Goal: Task Accomplishment & Management: Use online tool/utility

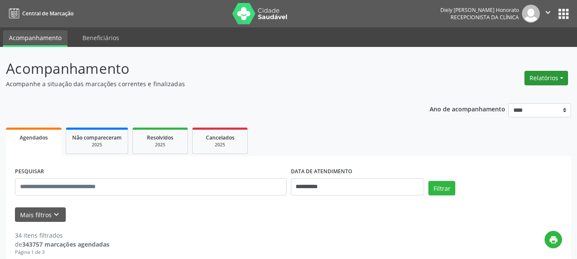
click at [555, 79] on button "Relatórios" at bounding box center [546, 78] width 44 height 15
click at [529, 92] on link "Agendamentos" at bounding box center [522, 96] width 92 height 12
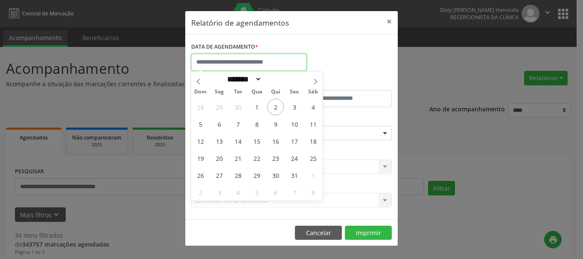
click at [272, 59] on input "text" at bounding box center [248, 62] width 115 height 17
click at [292, 110] on span "3" at bounding box center [294, 107] width 17 height 17
type input "**********"
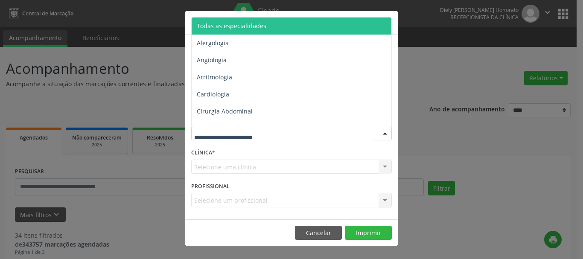
click at [238, 27] on span "Todas as especialidades" at bounding box center [232, 26] width 70 height 8
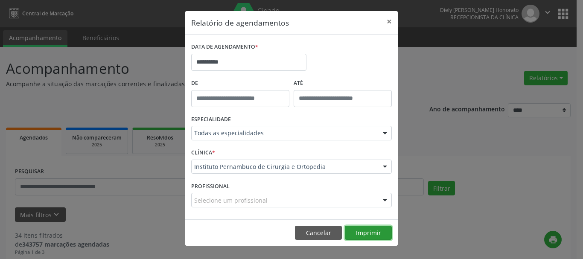
click at [362, 231] on button "Imprimir" at bounding box center [368, 233] width 47 height 15
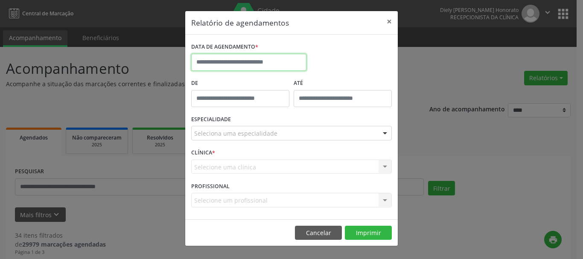
click at [219, 64] on input "text" at bounding box center [248, 62] width 115 height 17
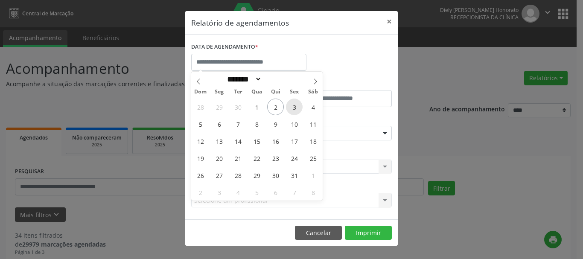
click at [294, 108] on span "3" at bounding box center [294, 107] width 17 height 17
type input "**********"
click at [294, 108] on span "3" at bounding box center [294, 107] width 17 height 17
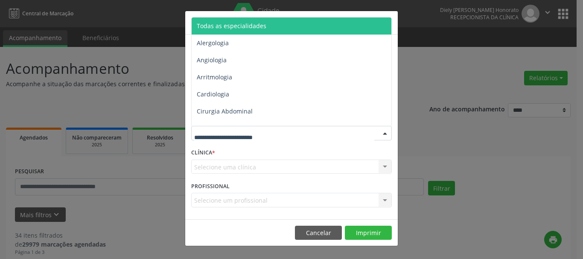
click at [225, 29] on span "Todas as especialidades" at bounding box center [232, 26] width 70 height 8
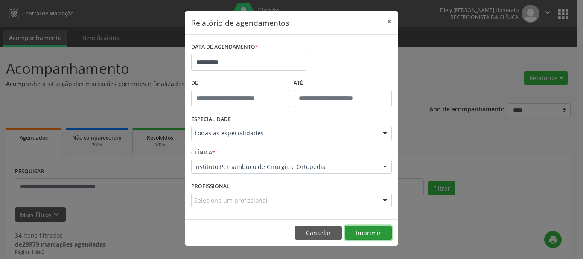
click at [385, 231] on button "Imprimir" at bounding box center [368, 233] width 47 height 15
